Goal: Check status: Check status

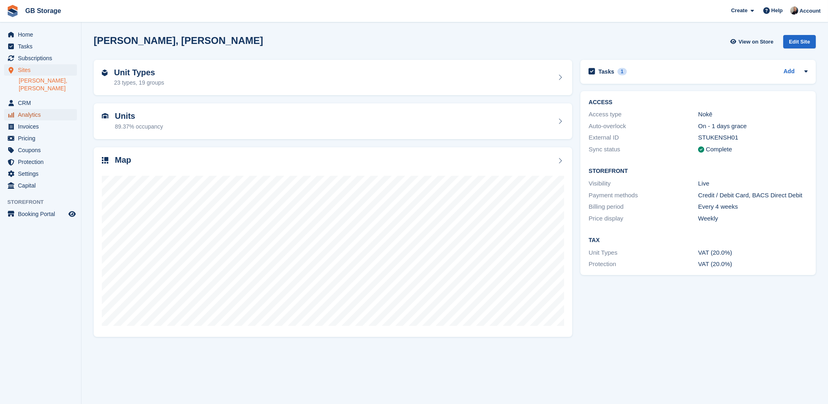
click at [44, 109] on span "Analytics" at bounding box center [42, 114] width 49 height 11
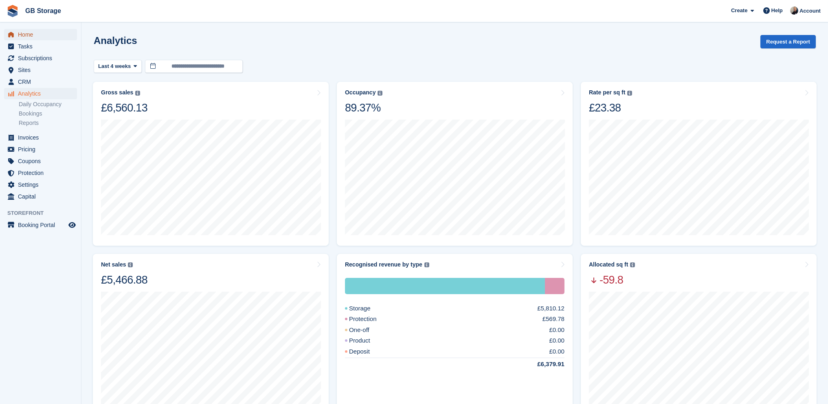
click at [30, 35] on span "Home" at bounding box center [42, 34] width 49 height 11
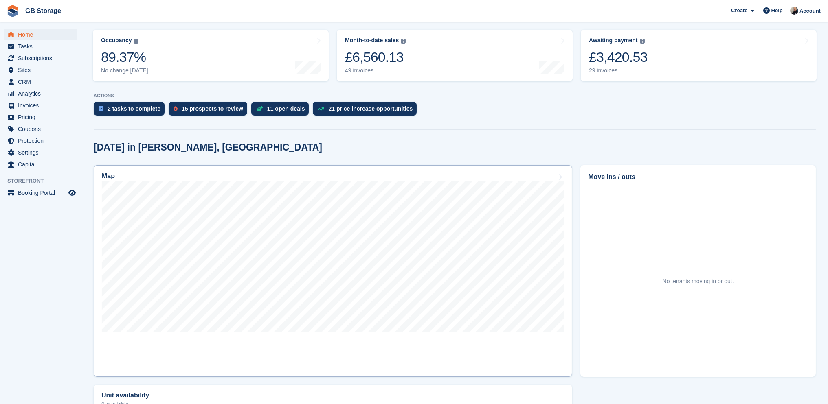
scroll to position [122, 0]
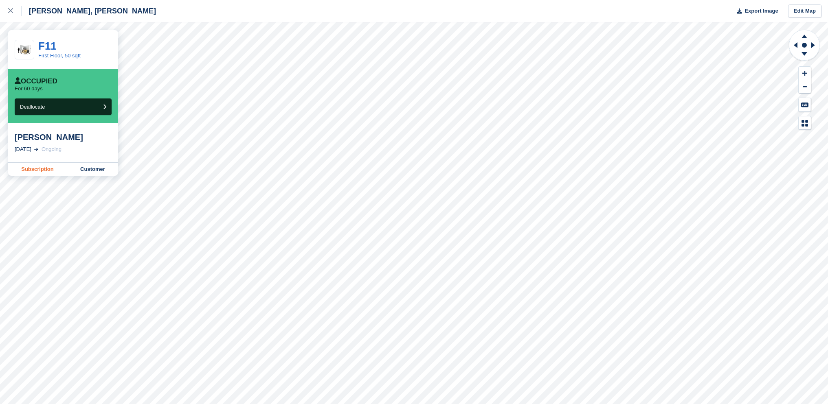
click at [34, 167] on link "Subscription" at bounding box center [37, 169] width 59 height 13
click at [14, 11] on div at bounding box center [14, 11] width 13 height 10
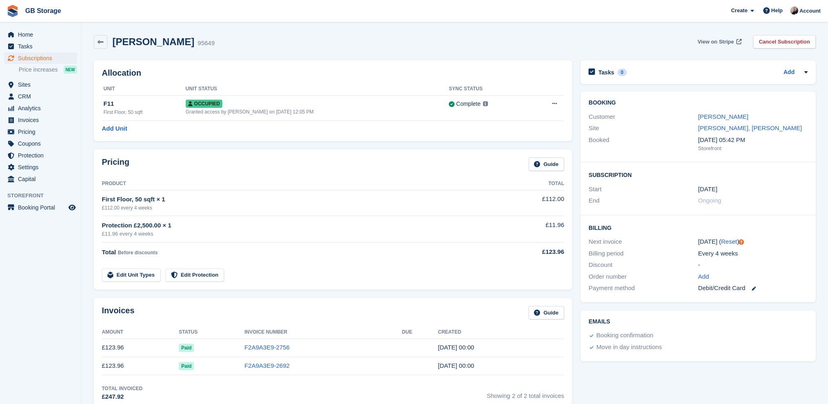
click at [727, 39] on span "View on Stripe" at bounding box center [715, 42] width 36 height 8
